Goal: Navigation & Orientation: Understand site structure

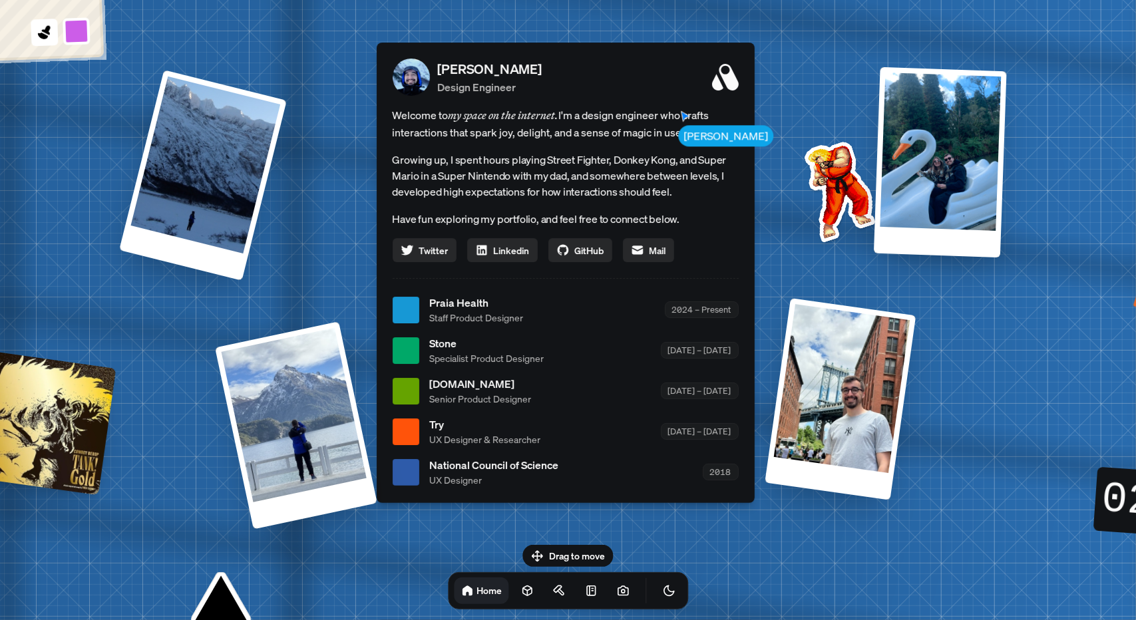
click at [723, 88] on icon at bounding box center [725, 77] width 27 height 27
click at [515, 581] on link at bounding box center [527, 591] width 27 height 27
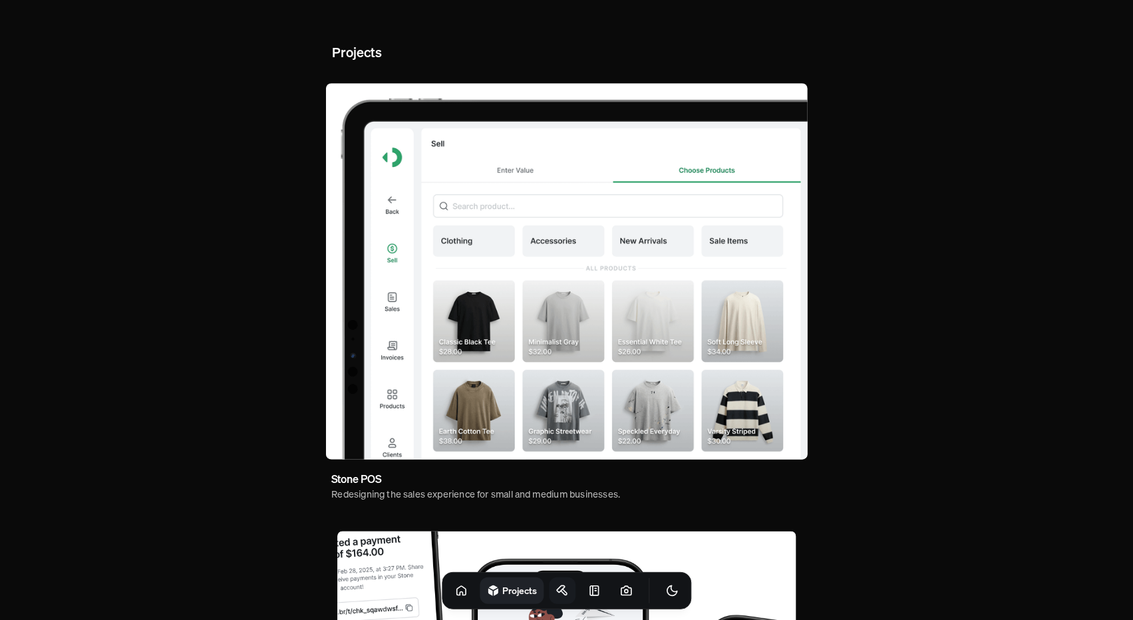
click at [556, 594] on icon at bounding box center [562, 590] width 13 height 13
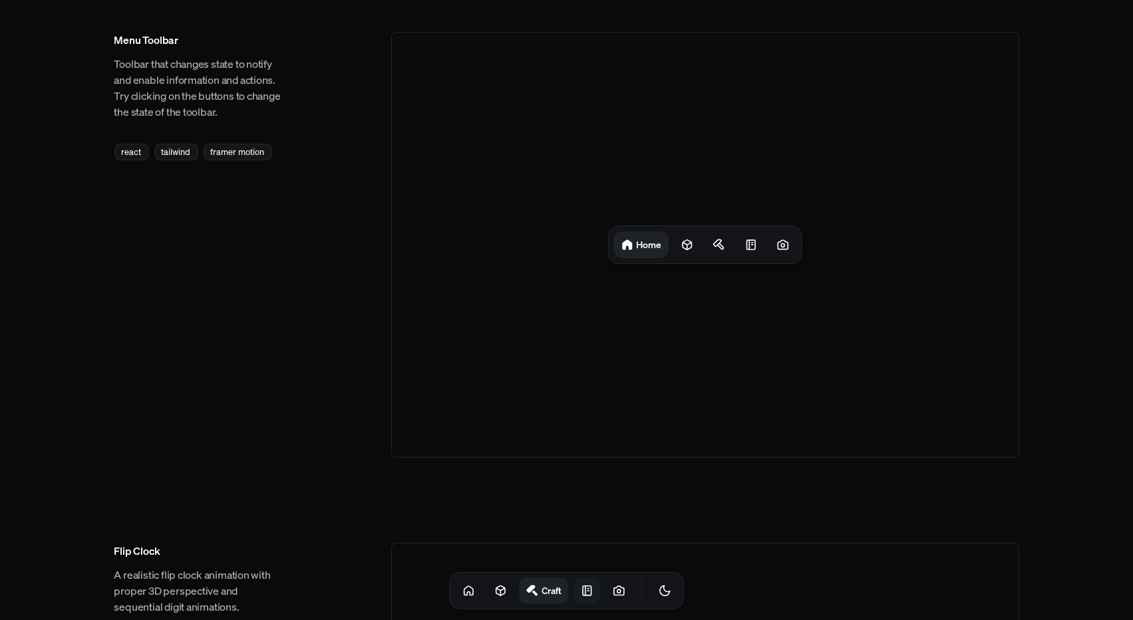
click at [580, 593] on icon at bounding box center [586, 590] width 13 height 13
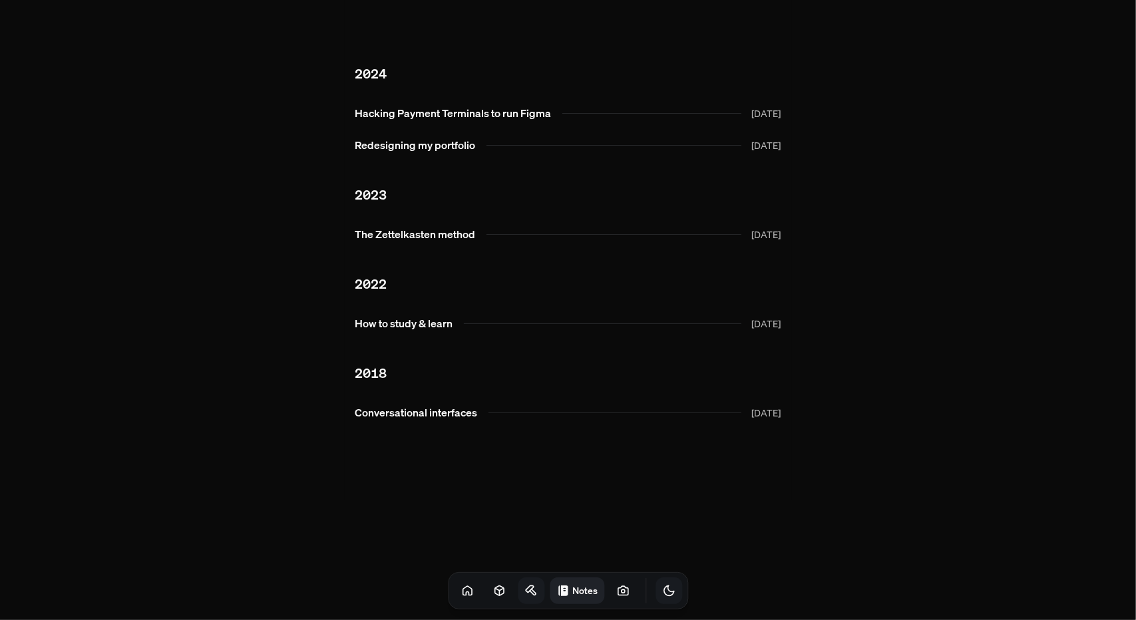
click at [662, 584] on icon "Toggle Theme" at bounding box center [668, 590] width 13 height 13
click at [662, 589] on icon "Toggle Theme" at bounding box center [668, 590] width 13 height 13
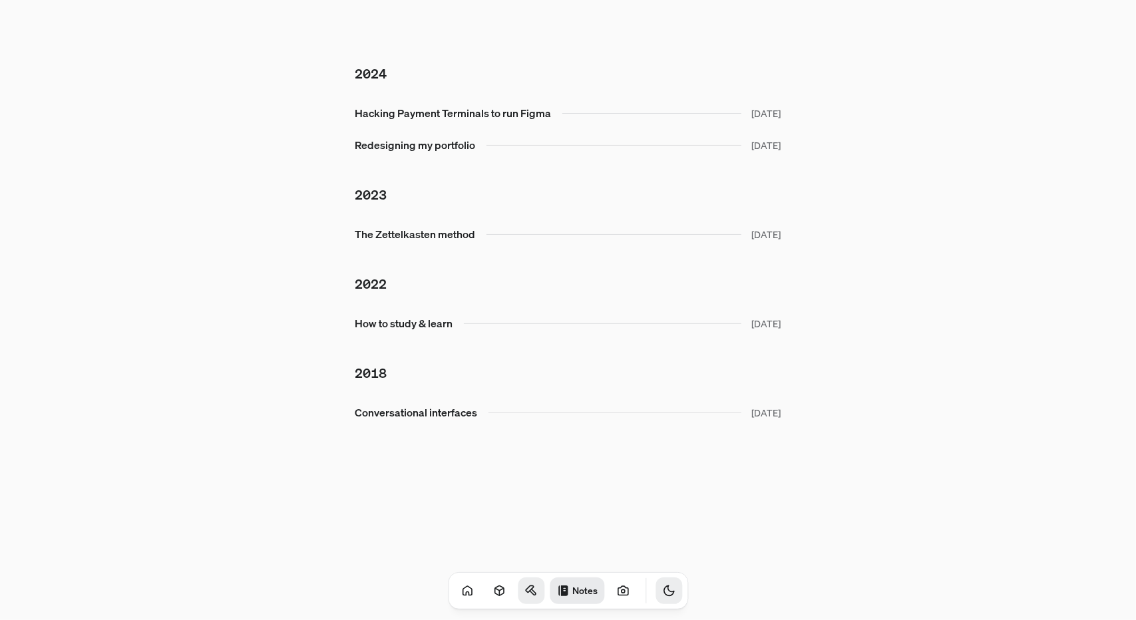
click at [664, 588] on icon "Toggle Theme" at bounding box center [669, 591] width 10 height 10
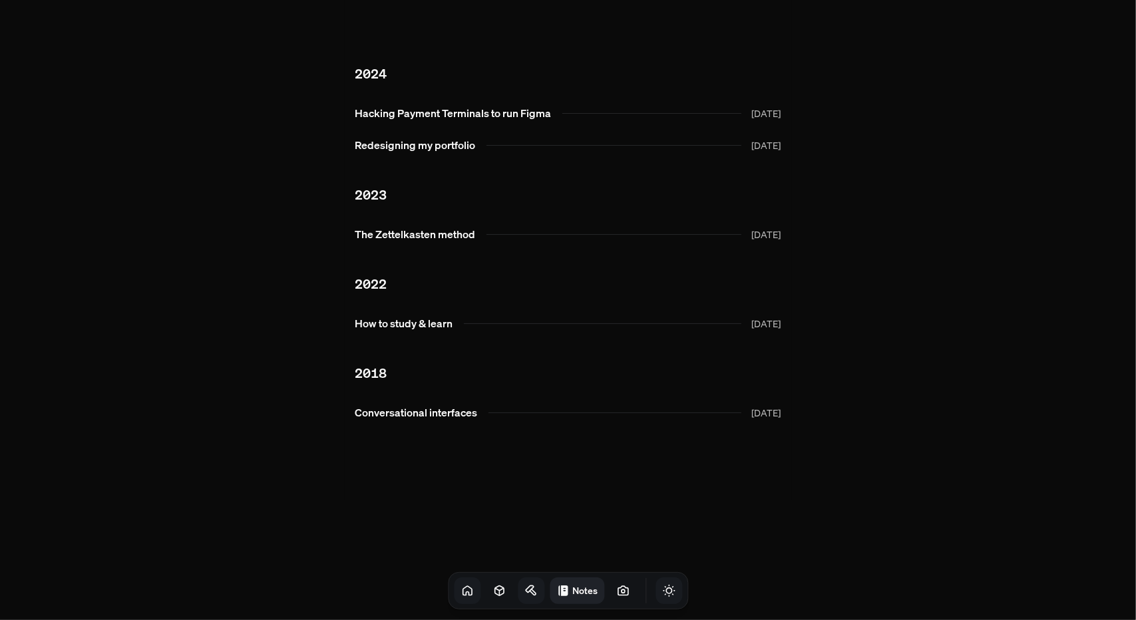
click at [461, 593] on icon at bounding box center [467, 590] width 13 height 13
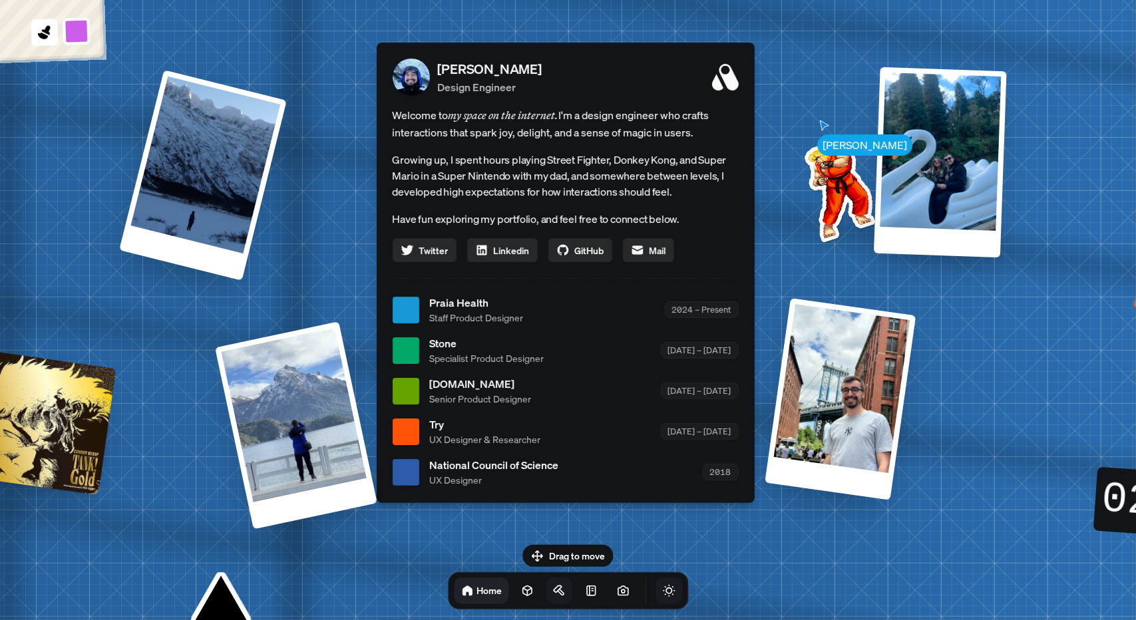
click at [465, 479] on span "UX Designer" at bounding box center [494, 480] width 129 height 14
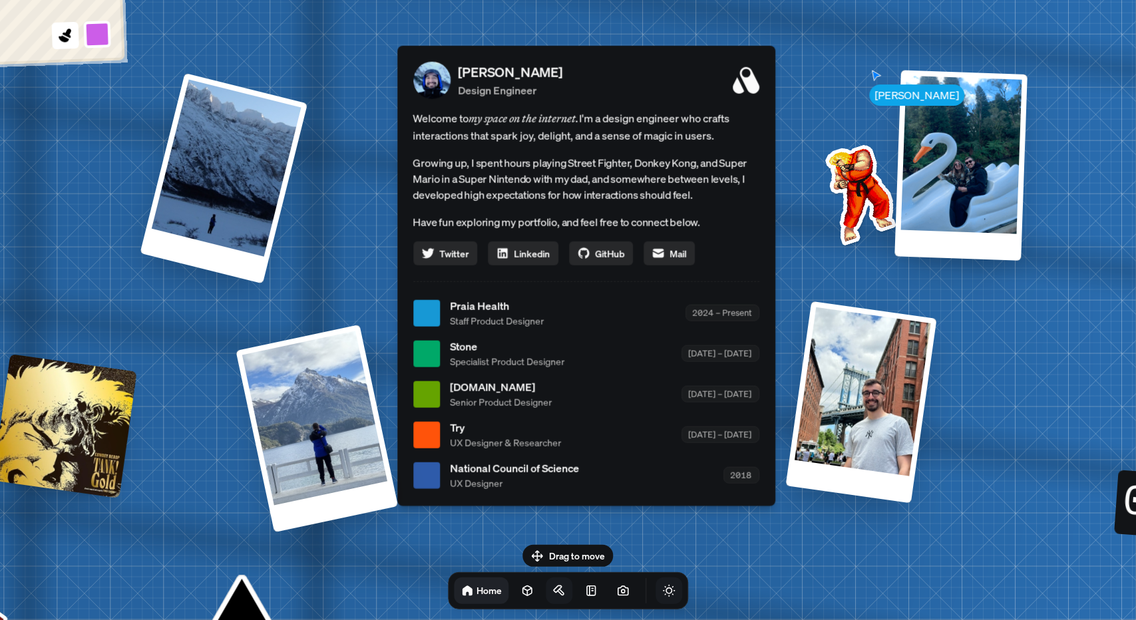
click at [269, 415] on div at bounding box center [317, 429] width 162 height 208
click at [208, 231] on div at bounding box center [224, 178] width 168 height 211
drag, startPoint x: 704, startPoint y: 260, endPoint x: 819, endPoint y: 220, distance: 121.9
click at [819, 220] on img at bounding box center [858, 192] width 134 height 134
